Goal: Task Accomplishment & Management: Use online tool/utility

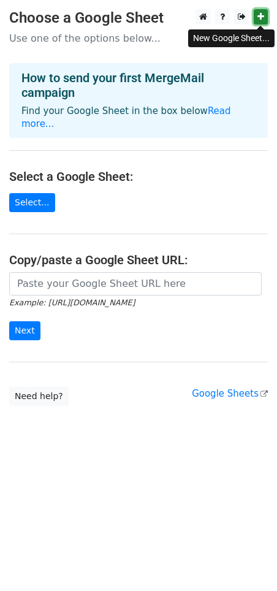
click at [258, 21] on icon at bounding box center [261, 16] width 7 height 9
click at [45, 193] on link "Select..." at bounding box center [32, 202] width 46 height 19
click at [262, 17] on icon at bounding box center [261, 16] width 7 height 9
click at [262, 18] on icon at bounding box center [261, 16] width 7 height 9
click at [117, 169] on h4 "Select a Google Sheet:" at bounding box center [138, 176] width 259 height 15
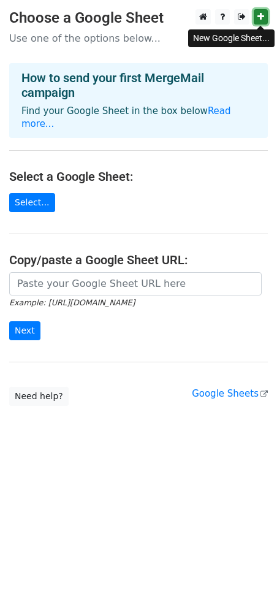
click at [258, 15] on icon at bounding box center [261, 16] width 7 height 9
click at [261, 12] on link at bounding box center [261, 16] width 14 height 15
click at [264, 18] on link at bounding box center [261, 16] width 14 height 15
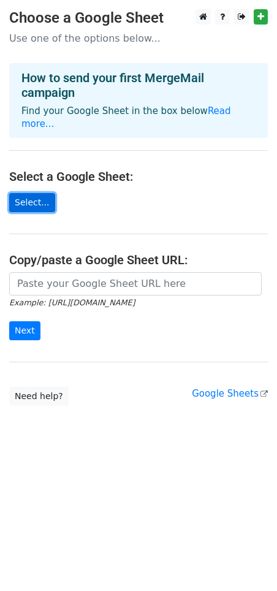
click at [22, 193] on link "Select..." at bounding box center [32, 202] width 46 height 19
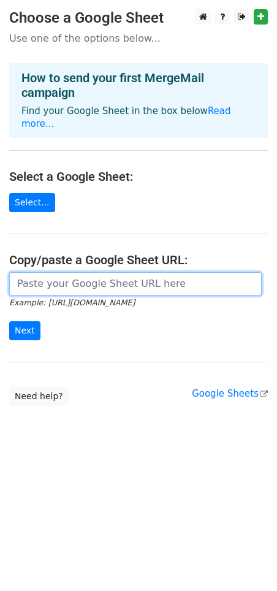
click at [47, 272] on input "url" at bounding box center [135, 283] width 253 height 23
paste input "https://docs.google.com/spreadsheets/d/1q4qAppaSkcXrDMlXxVqFOAkXaqRoWc9VkN_TzgF…"
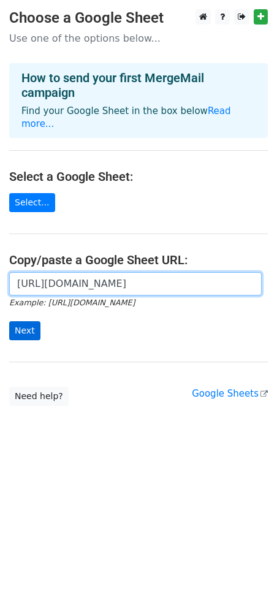
type input "https://docs.google.com/spreadsheets/d/1q4qAppaSkcXrDMlXxVqFOAkXaqRoWc9VkN_TzgF…"
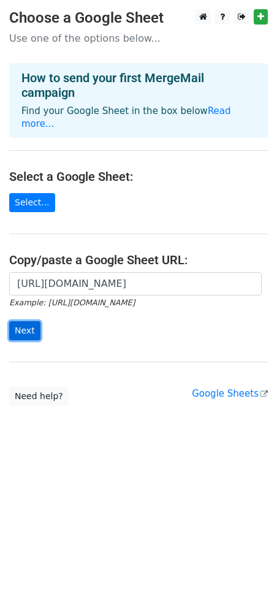
click at [35, 321] on input "Next" at bounding box center [24, 330] width 31 height 19
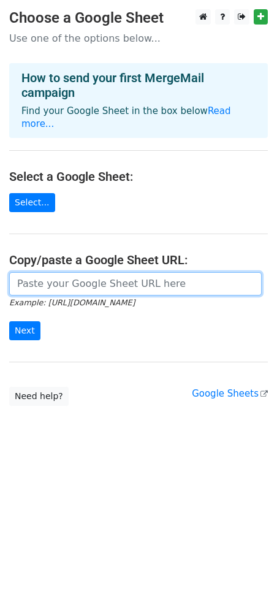
click at [46, 274] on input "url" at bounding box center [135, 283] width 253 height 23
paste input "[URL][DOMAIN_NAME]"
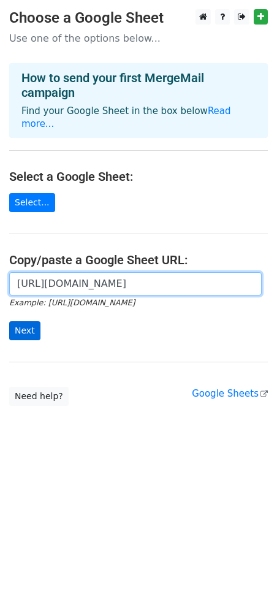
type input "https://docs.google.com/spreadsheets/d/1q4qAppaSkcXrDMlXxVqFOAkXaqRoWc9VkN_TzgF…"
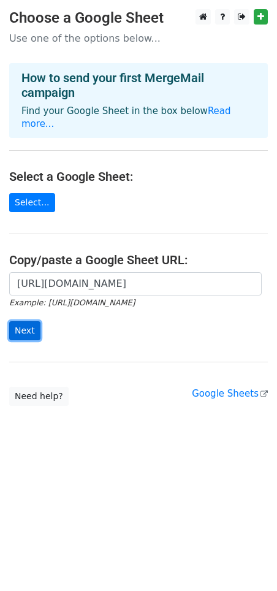
click at [28, 321] on input "Next" at bounding box center [24, 330] width 31 height 19
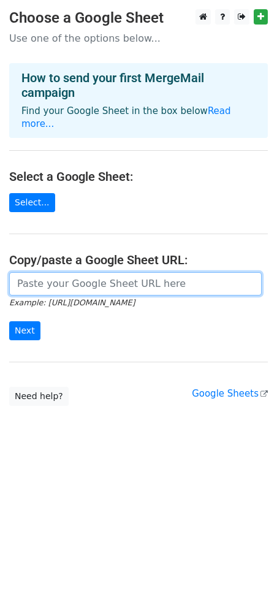
click at [71, 272] on input "url" at bounding box center [135, 283] width 253 height 23
paste input "[URL][DOMAIN_NAME]"
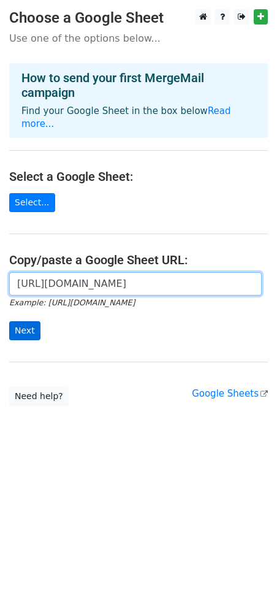
type input "[URL][DOMAIN_NAME]"
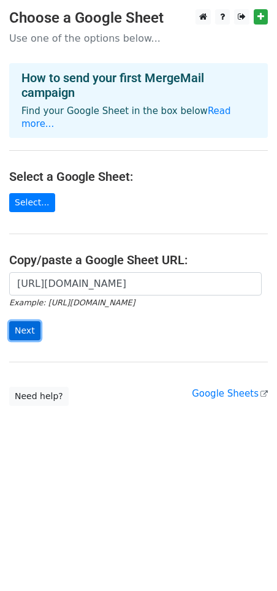
click at [36, 321] on input "Next" at bounding box center [24, 330] width 31 height 19
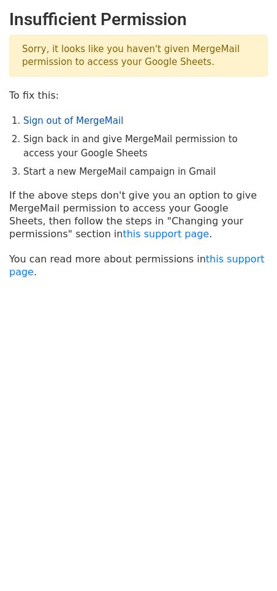
click at [88, 119] on link "Sign out of MergeMail" at bounding box center [73, 120] width 100 height 11
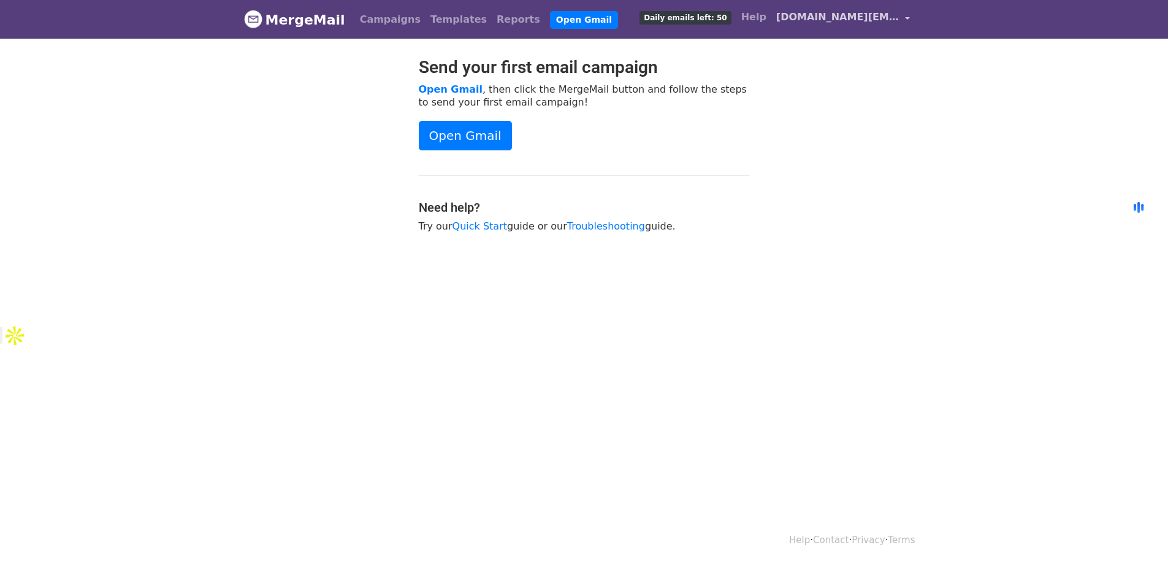
click at [897, 21] on span "[DOMAIN_NAME][EMAIL_ADDRESS][DOMAIN_NAME]" at bounding box center [837, 17] width 123 height 15
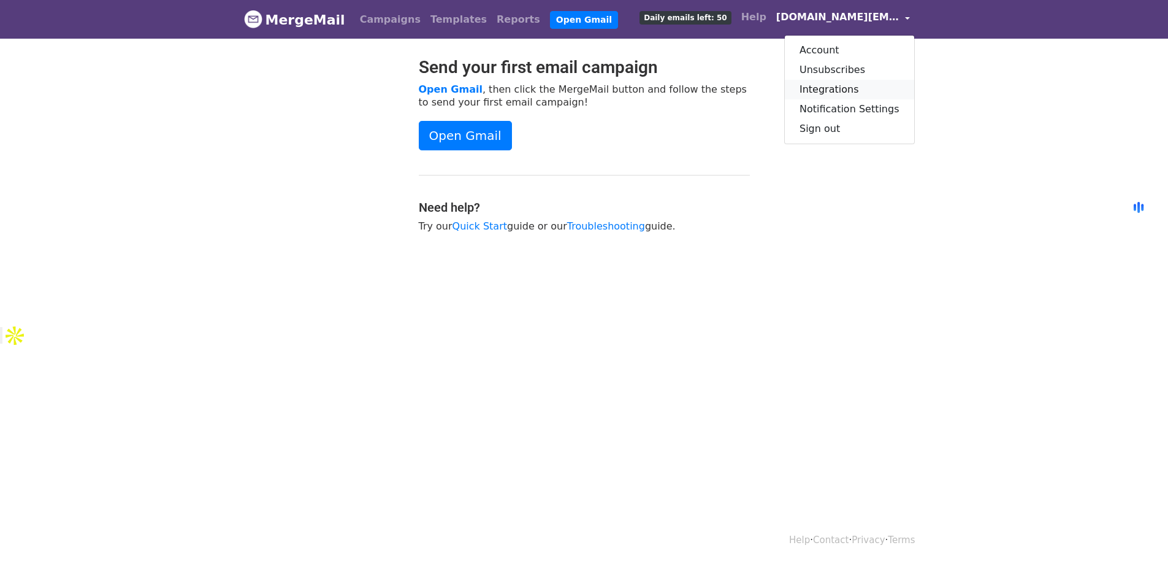
click at [846, 91] on link "Integrations" at bounding box center [849, 90] width 129 height 20
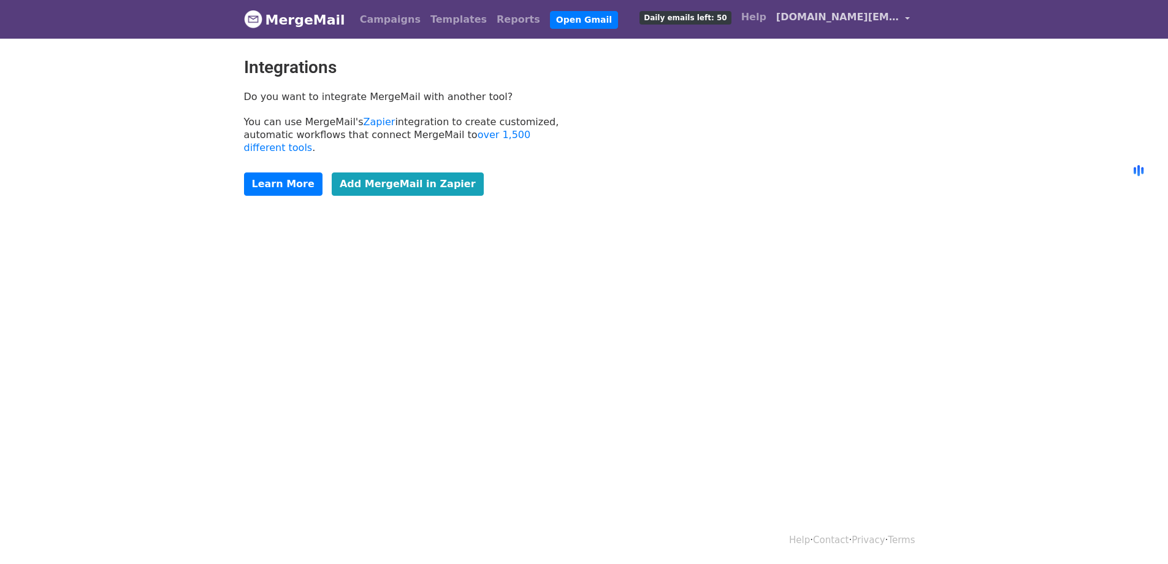
click at [853, 19] on span "[DOMAIN_NAME][EMAIL_ADDRESS][DOMAIN_NAME]" at bounding box center [837, 17] width 123 height 15
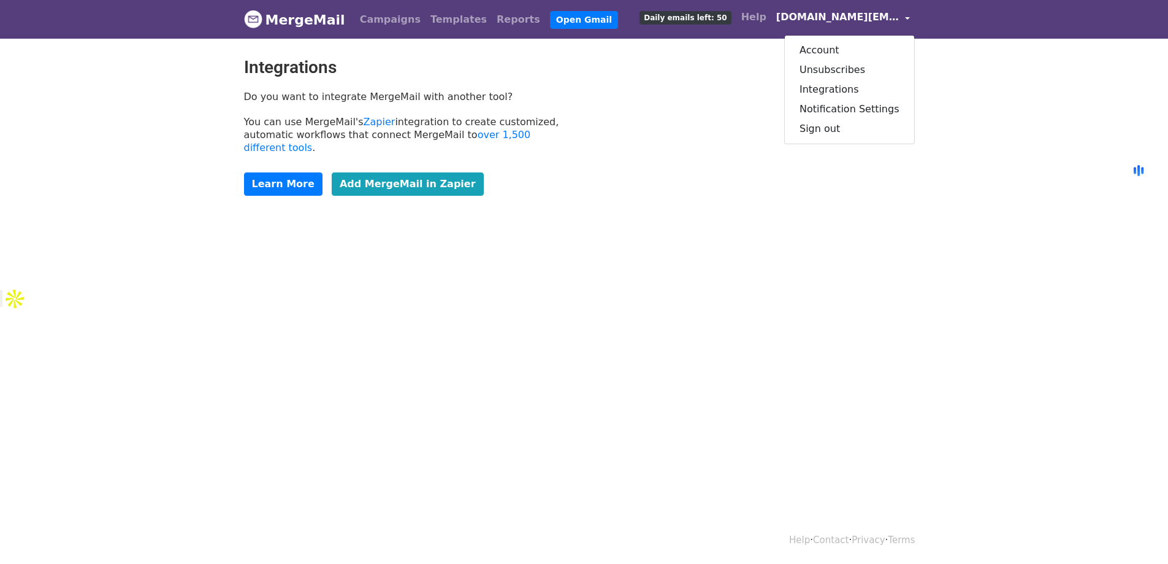
click at [245, 21] on img at bounding box center [253, 19] width 18 height 18
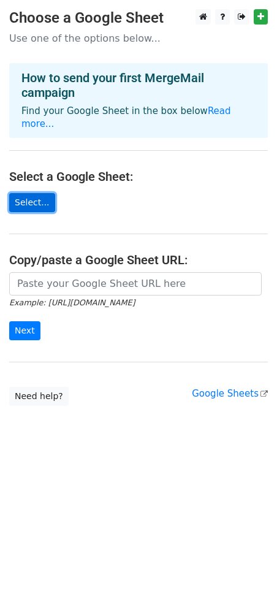
click at [36, 193] on link "Select..." at bounding box center [32, 202] width 46 height 19
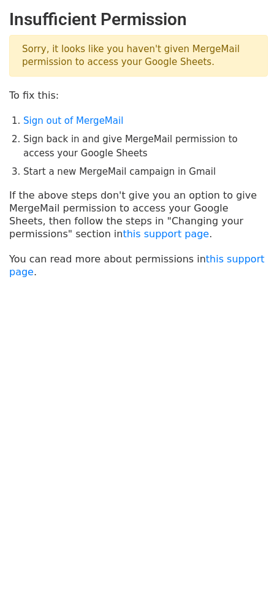
click at [58, 240] on main "Insufficient Permission Sorry, it looks like you haven't given MergeMail permis…" at bounding box center [138, 143] width 277 height 269
click at [123, 235] on link "this support page" at bounding box center [166, 234] width 86 height 12
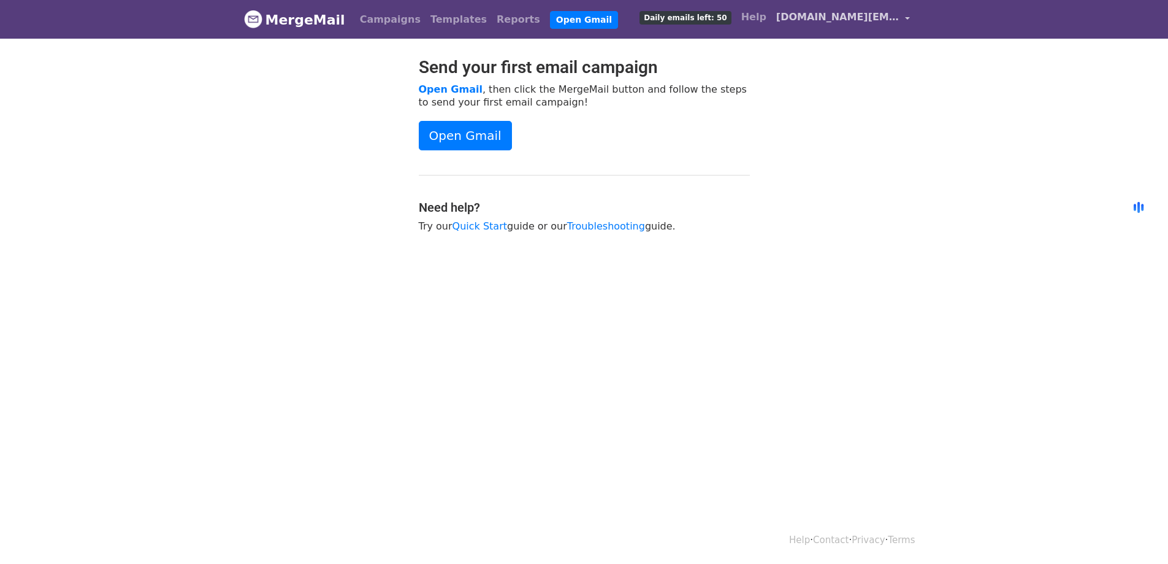
click at [867, 15] on span "[DOMAIN_NAME][EMAIL_ADDRESS][DOMAIN_NAME]" at bounding box center [837, 17] width 123 height 15
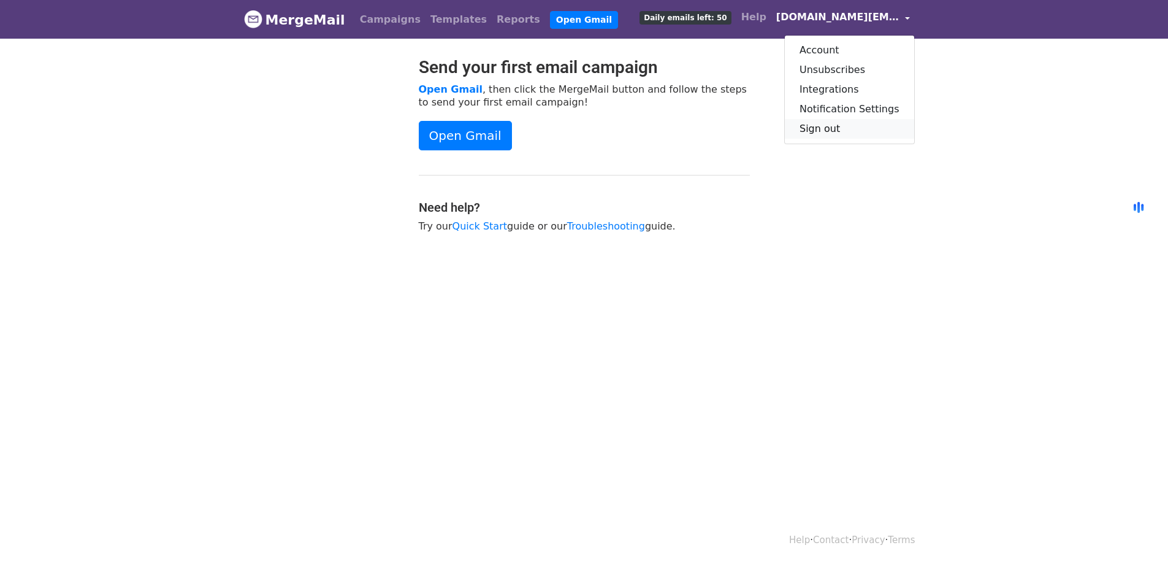
click at [838, 131] on link "Sign out" at bounding box center [849, 129] width 129 height 20
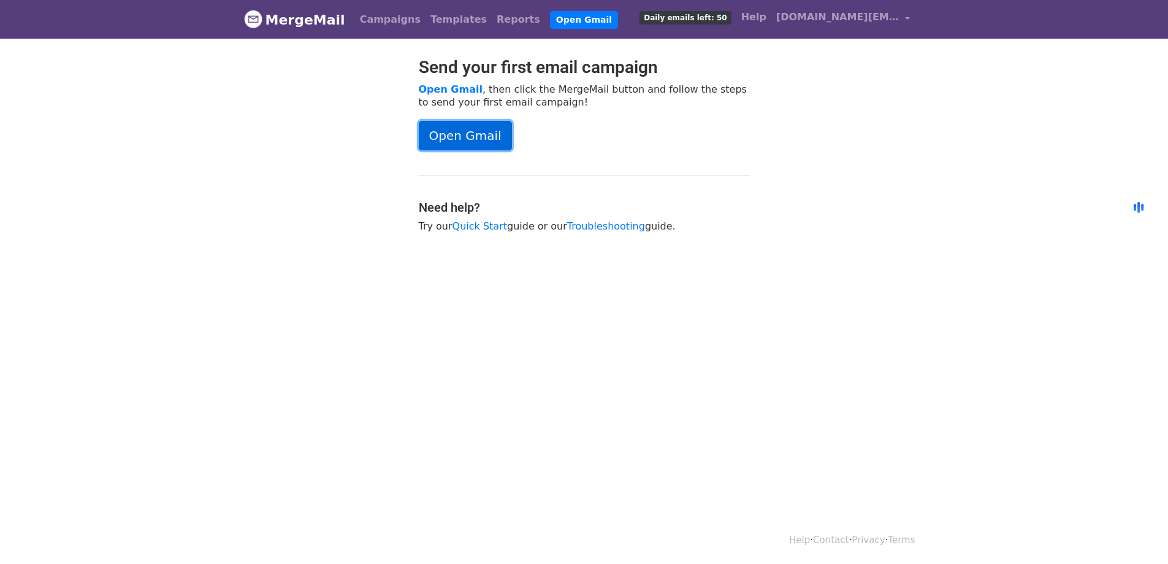
click at [485, 132] on link "Open Gmail" at bounding box center [465, 135] width 93 height 29
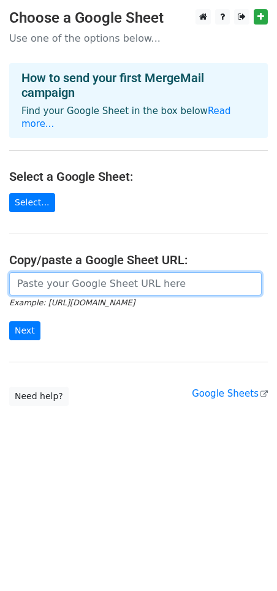
drag, startPoint x: 0, startPoint y: 0, endPoint x: 84, endPoint y: 271, distance: 283.8
click at [84, 272] on input "url" at bounding box center [135, 283] width 253 height 23
paste input "[URL][DOMAIN_NAME]"
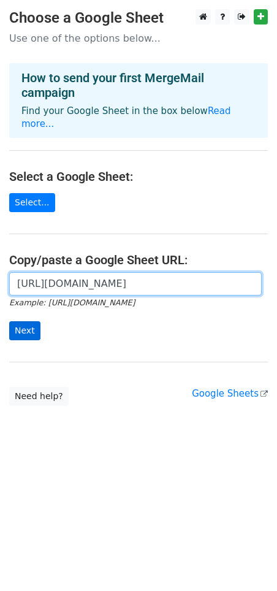
type input "[URL][DOMAIN_NAME]"
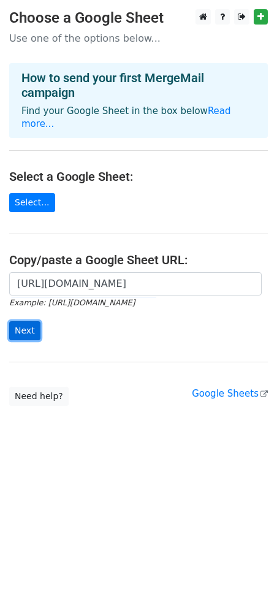
click at [33, 321] on input "Next" at bounding box center [24, 330] width 31 height 19
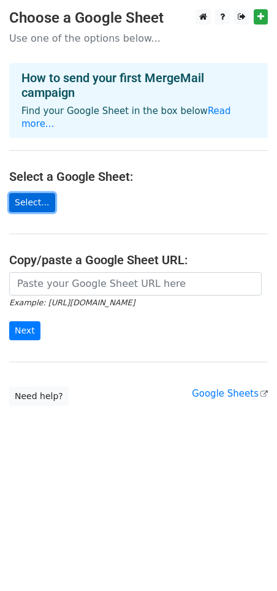
click at [28, 193] on link "Select..." at bounding box center [32, 202] width 46 height 19
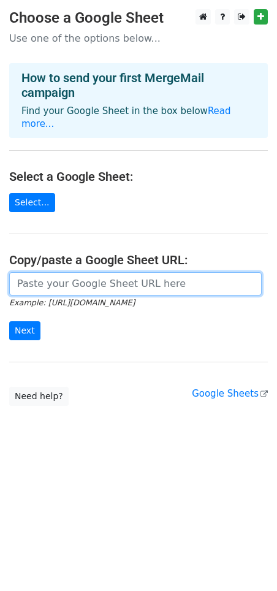
drag, startPoint x: 71, startPoint y: 267, endPoint x: 64, endPoint y: 283, distance: 17.3
click at [71, 272] on input "url" at bounding box center [135, 283] width 253 height 23
paste input "[URL][DOMAIN_NAME]"
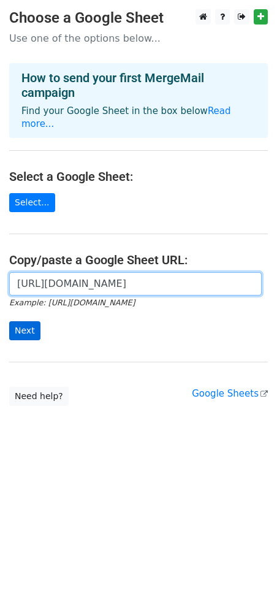
scroll to position [0, 266]
type input "[URL][DOMAIN_NAME]"
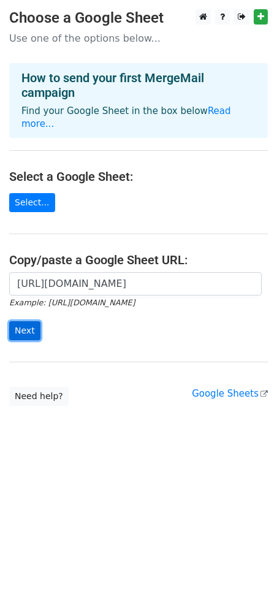
click at [36, 321] on input "Next" at bounding box center [24, 330] width 31 height 19
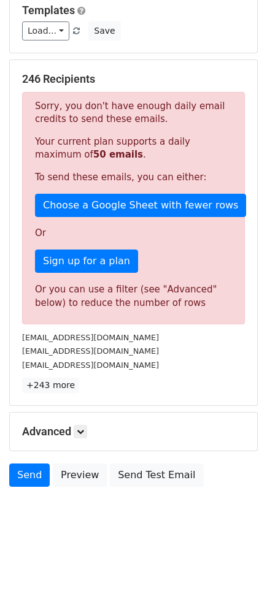
scroll to position [175, 0]
click at [58, 383] on link "+243 more" at bounding box center [50, 385] width 57 height 15
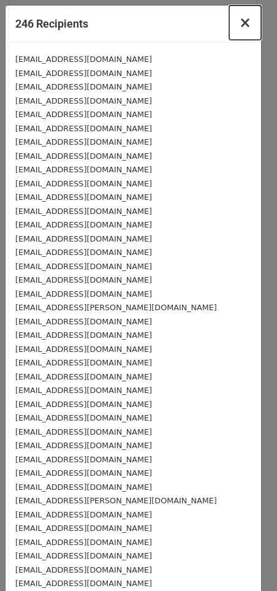
click at [239, 28] on span "×" at bounding box center [245, 22] width 12 height 17
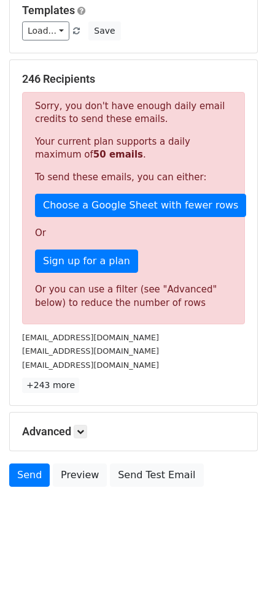
click at [92, 437] on h5 "Advanced" at bounding box center [133, 431] width 223 height 13
click at [82, 432] on icon at bounding box center [80, 431] width 7 height 7
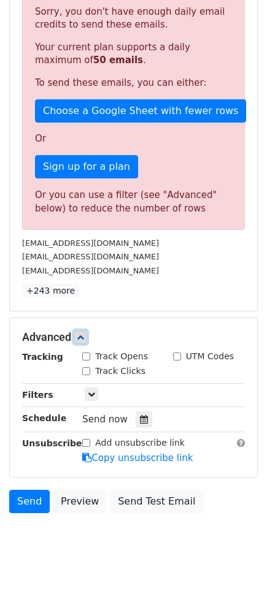
scroll to position [296, 0]
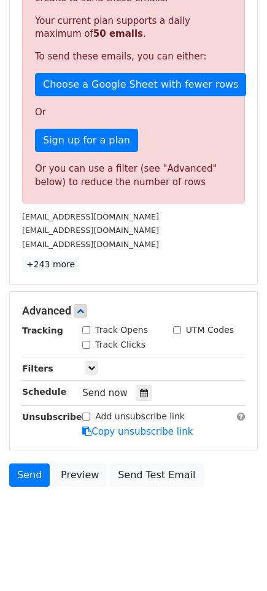
click at [94, 359] on div "Tracking Track Opens UTM Codes Track Clicks Filters Only include spreadsheet ro…" at bounding box center [133, 381] width 223 height 115
click at [94, 366] on icon at bounding box center [91, 367] width 7 height 7
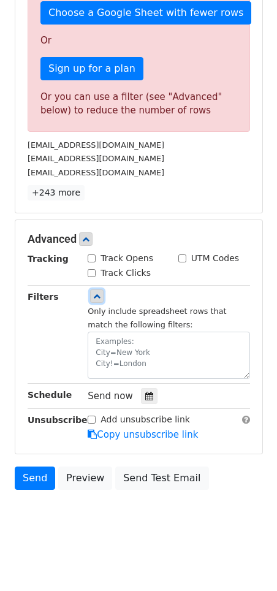
scroll to position [370, 0]
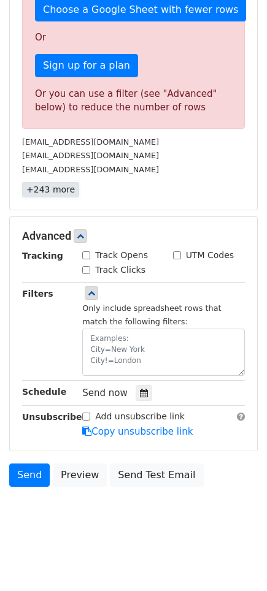
click at [59, 191] on link "+243 more" at bounding box center [50, 189] width 57 height 15
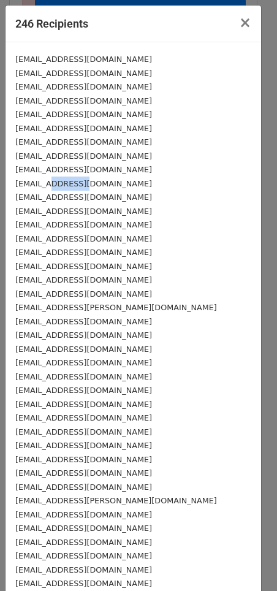
drag, startPoint x: 78, startPoint y: 176, endPoint x: 48, endPoint y: 189, distance: 33.3
click at [48, 189] on div "support@softube.com" at bounding box center [133, 184] width 236 height 14
click at [48, 188] on small "support@softube.com" at bounding box center [83, 183] width 137 height 9
click at [47, 56] on small "info@spectrasonics.net" at bounding box center [83, 59] width 137 height 9
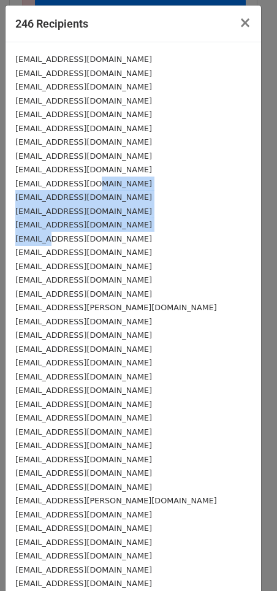
drag, startPoint x: 88, startPoint y: 182, endPoint x: 47, endPoint y: 243, distance: 74.3
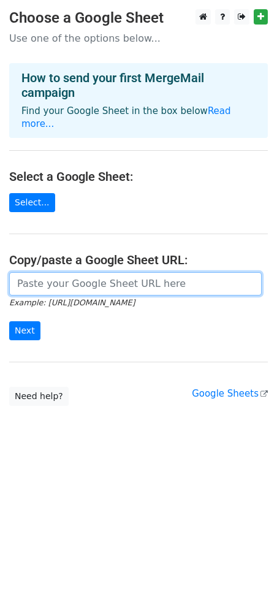
click at [67, 275] on input "url" at bounding box center [135, 283] width 253 height 23
paste input "[URL][DOMAIN_NAME]"
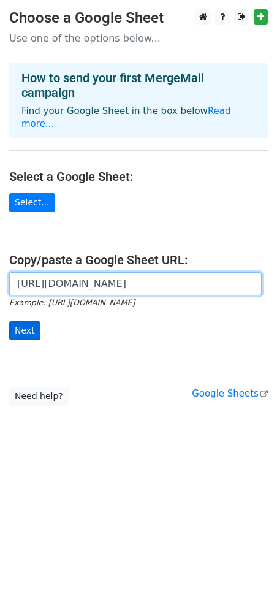
scroll to position [0, 248]
type input "[URL][DOMAIN_NAME]"
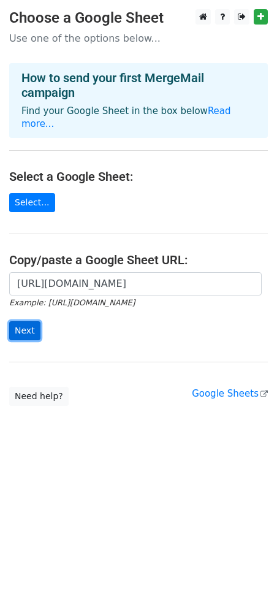
scroll to position [0, 0]
click at [31, 321] on input "Next" at bounding box center [24, 330] width 31 height 19
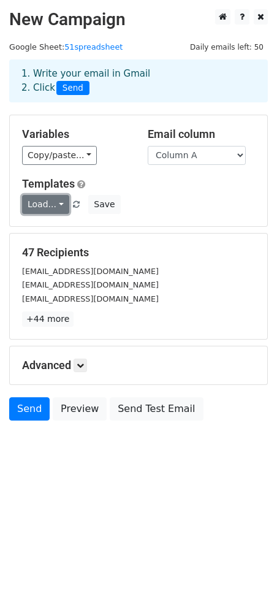
click at [45, 206] on link "Load..." at bounding box center [45, 204] width 47 height 19
click at [55, 203] on link "Load..." at bounding box center [45, 204] width 47 height 19
click at [56, 203] on link "Load..." at bounding box center [45, 204] width 47 height 19
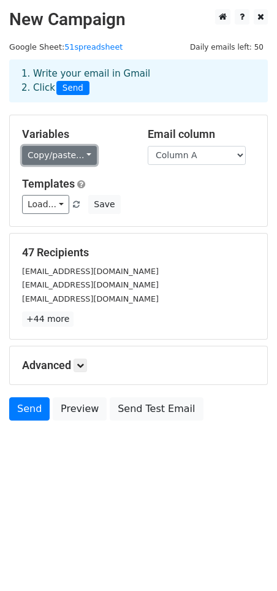
click at [72, 157] on link "Copy/paste..." at bounding box center [59, 155] width 75 height 19
click at [74, 155] on link "Copy/paste..." at bounding box center [59, 155] width 75 height 19
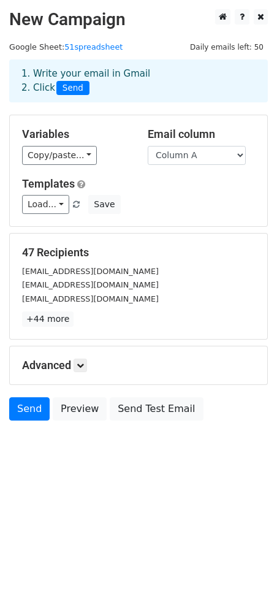
click at [237, 169] on div "Variables Copy/paste... {{Column A}} Email column Column A Templates Load... No…" at bounding box center [139, 170] width 258 height 111
click at [215, 153] on select "Column A" at bounding box center [197, 155] width 98 height 19
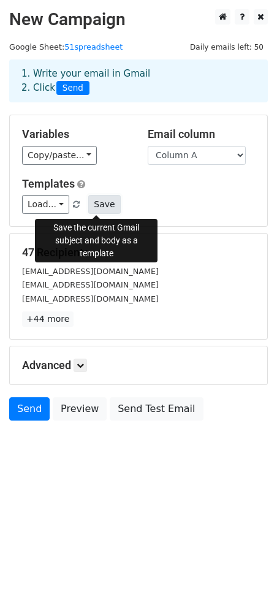
click at [101, 206] on button "Save" at bounding box center [104, 204] width 32 height 19
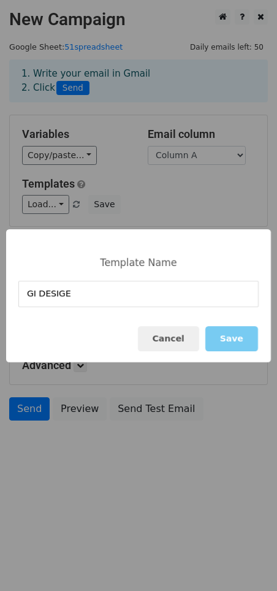
type input "GI DESIGE"
click at [215, 340] on button "Save" at bounding box center [231, 338] width 53 height 25
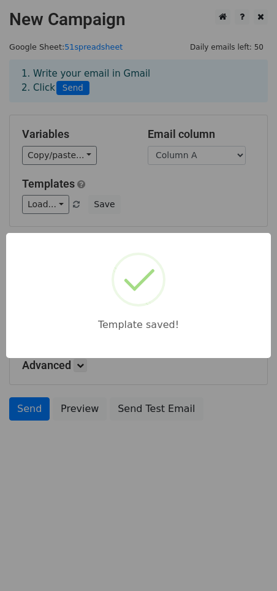
click at [132, 197] on div "Template saved!" at bounding box center [138, 295] width 277 height 591
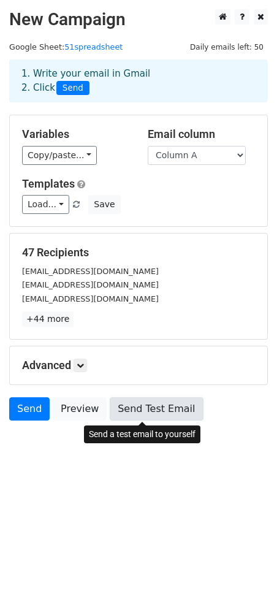
click at [151, 410] on link "Send Test Email" at bounding box center [156, 408] width 93 height 23
click at [137, 413] on link "Send Test Email" at bounding box center [156, 408] width 93 height 23
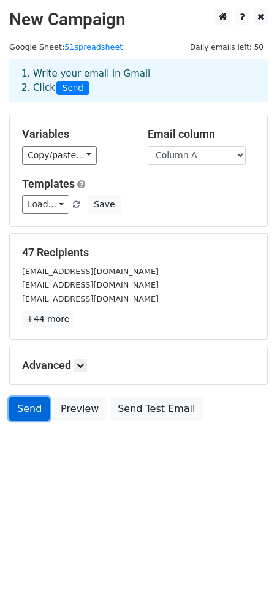
click at [29, 410] on link "Send" at bounding box center [29, 408] width 40 height 23
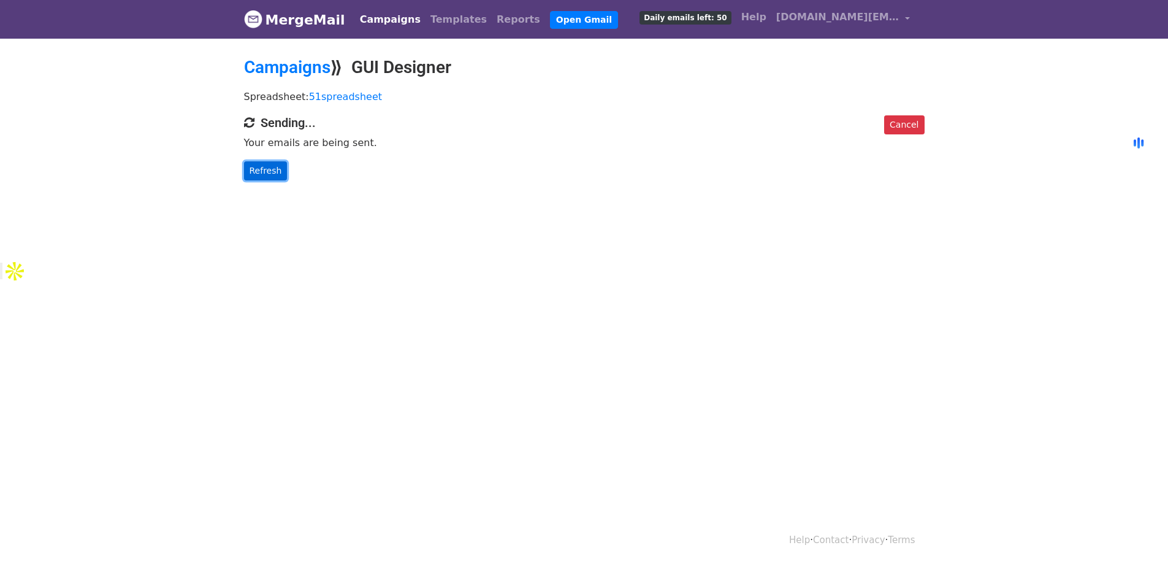
click at [276, 172] on link "Refresh" at bounding box center [266, 170] width 44 height 19
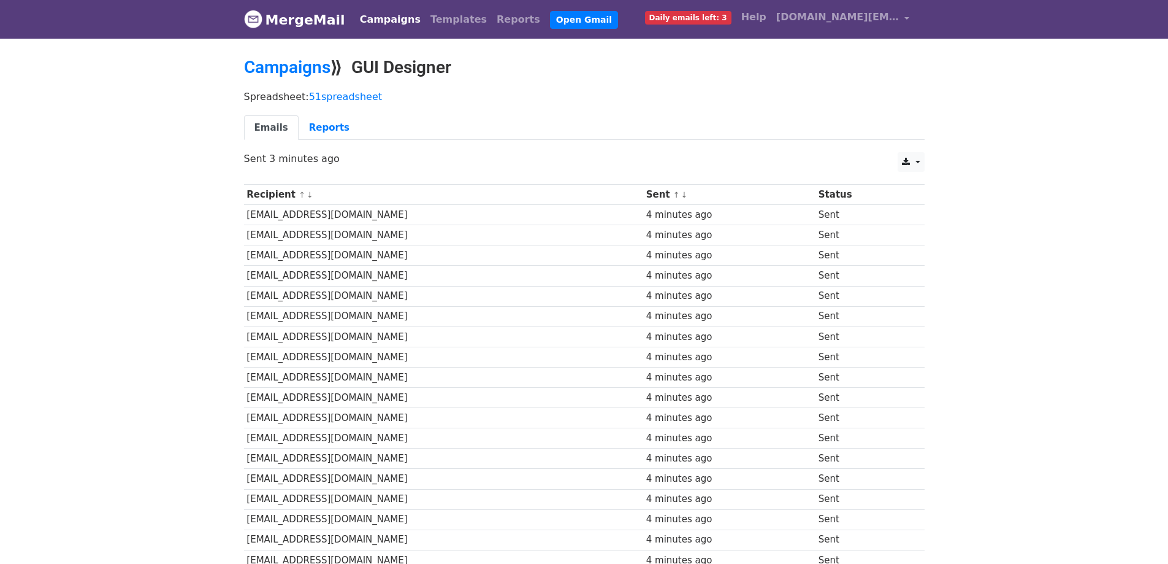
drag, startPoint x: 134, startPoint y: 182, endPoint x: 132, endPoint y: 139, distance: 42.3
click at [698, 112] on div "Spreadsheet: 51spreadsheet Emails Reports" at bounding box center [584, 118] width 699 height 69
